Goal: Information Seeking & Learning: Learn about a topic

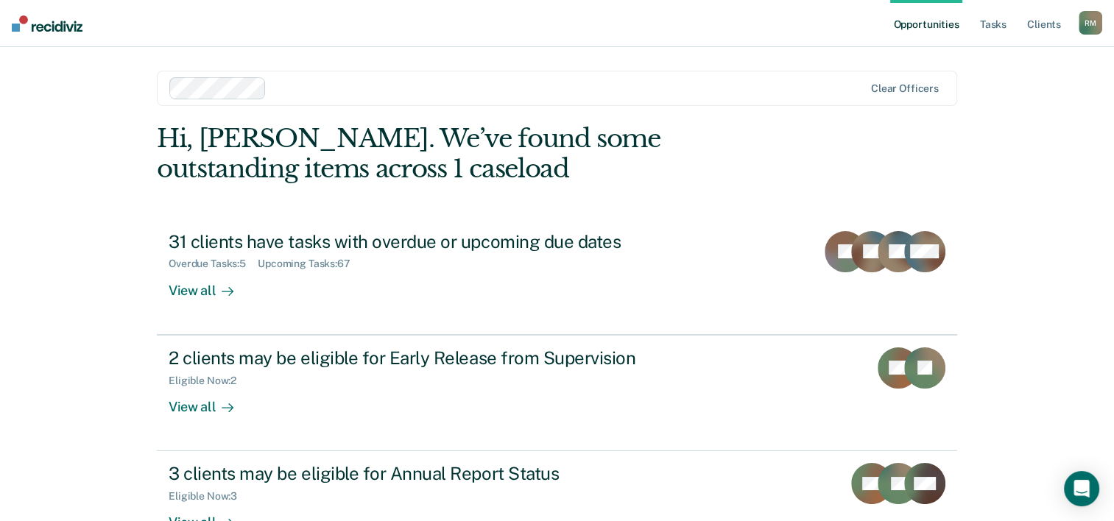
scroll to position [45, 0]
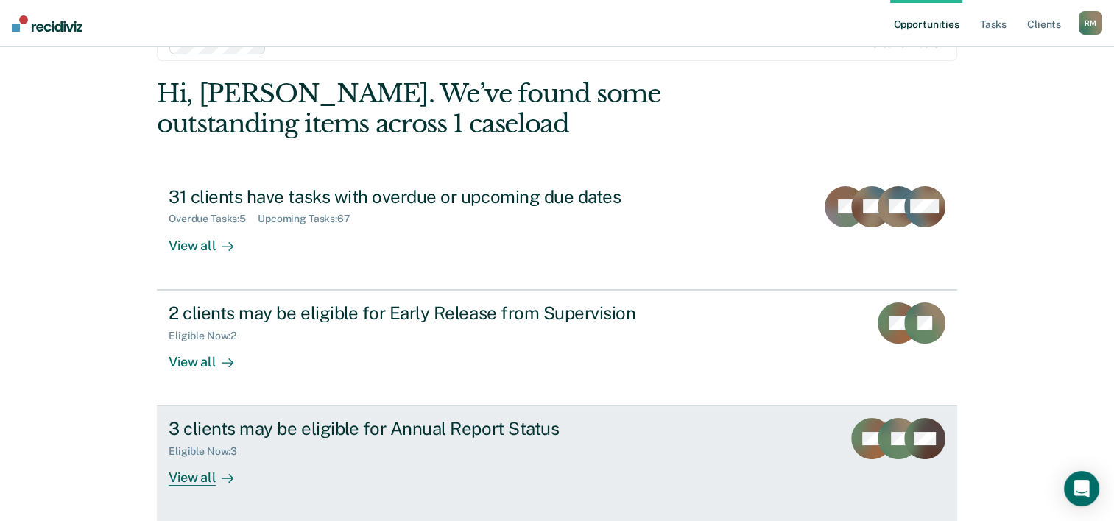
click at [195, 477] on div "View all" at bounding box center [210, 472] width 82 height 29
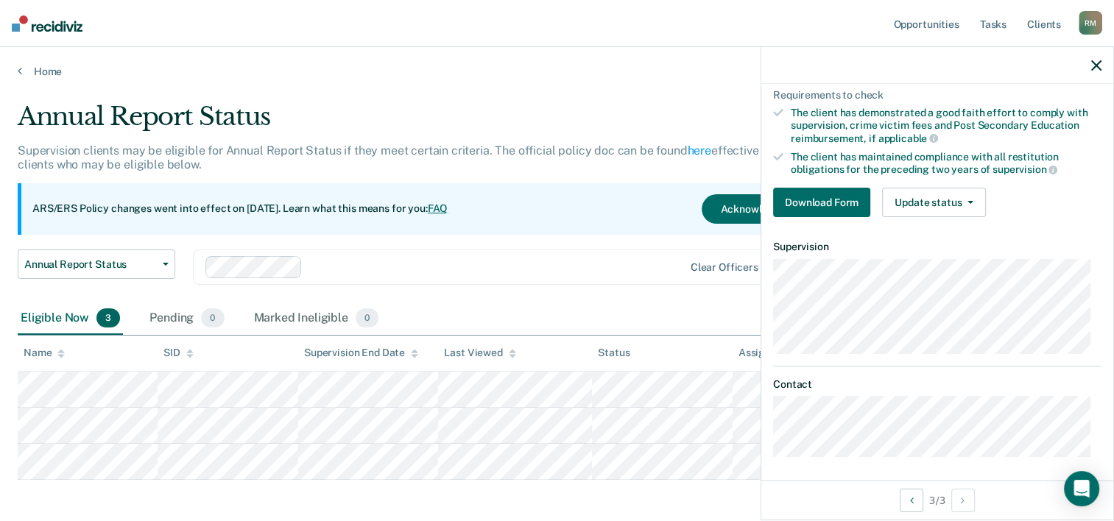
scroll to position [184, 0]
click at [465, 277] on div at bounding box center [444, 267] width 479 height 22
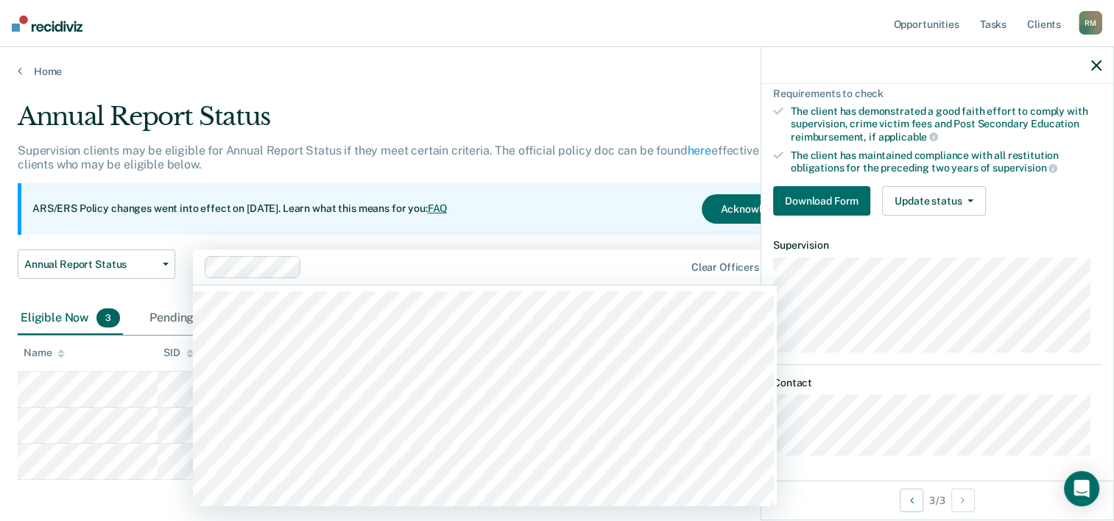
click at [483, 89] on main "Annual Report Status Supervision clients may be eligible for Annual Report Stat…" at bounding box center [557, 330] width 1114 height 504
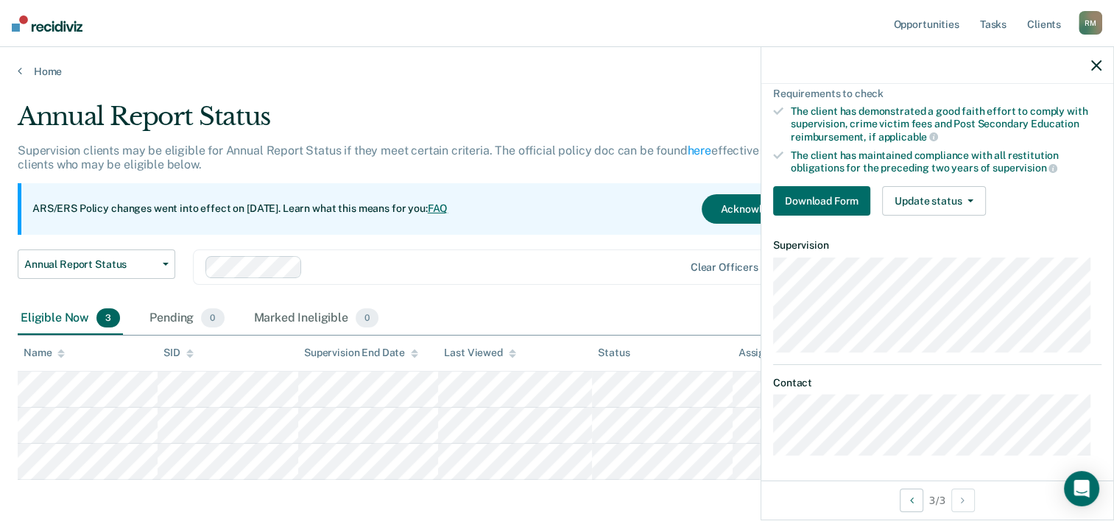
click at [1099, 62] on icon "button" at bounding box center [1096, 65] width 10 height 10
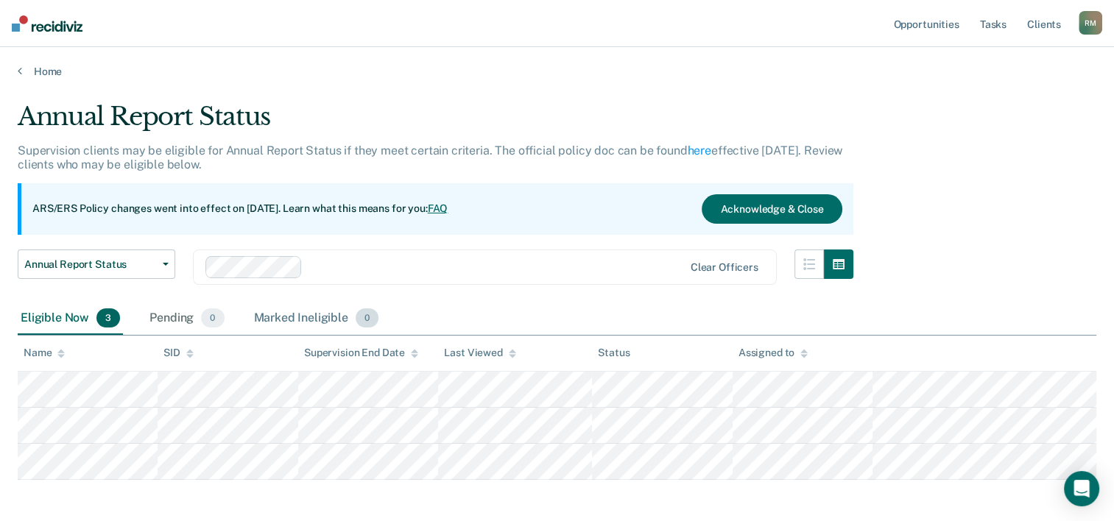
click at [312, 313] on div "Marked Ineligible 0" at bounding box center [316, 319] width 131 height 32
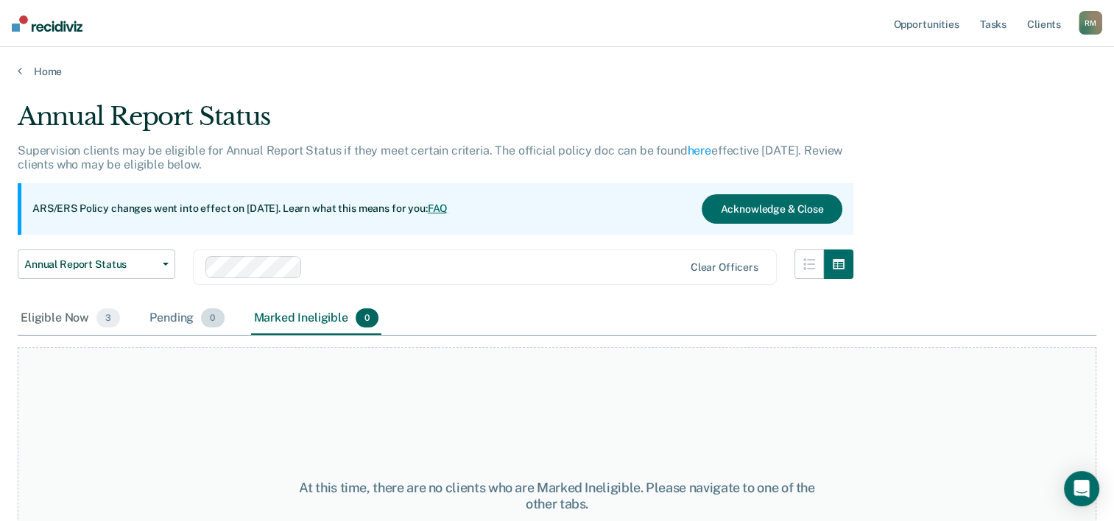
click at [172, 320] on div "Pending 0" at bounding box center [187, 319] width 80 height 32
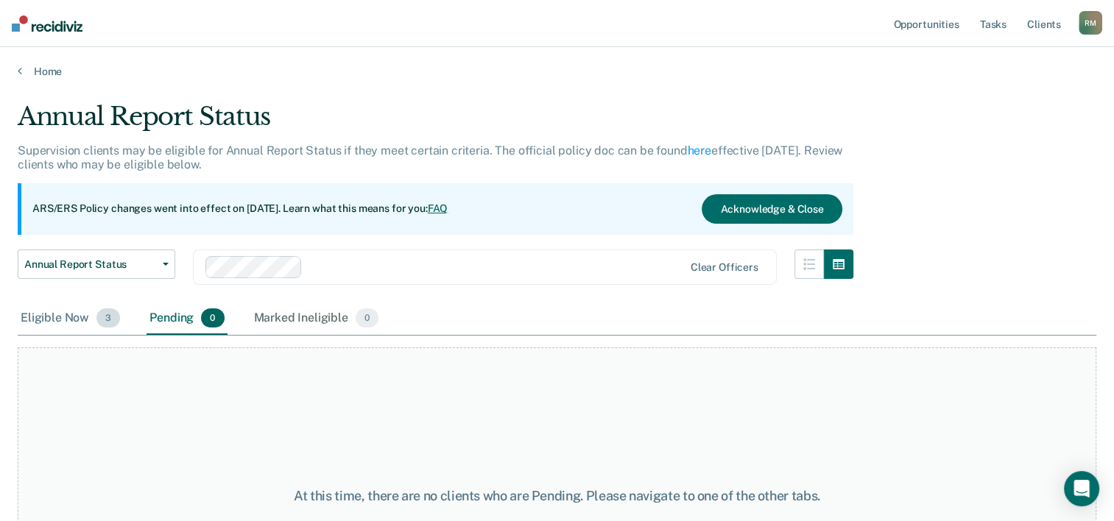
click at [56, 316] on div "Eligible Now 3" at bounding box center [70, 319] width 105 height 32
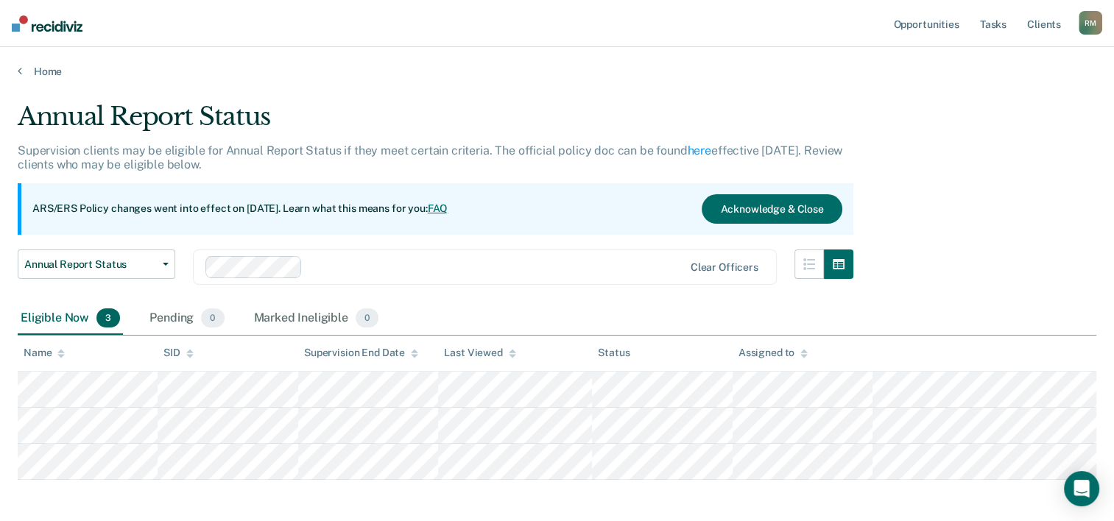
click at [448, 206] on link "FAQ" at bounding box center [438, 209] width 21 height 12
